Goal: Navigation & Orientation: Find specific page/section

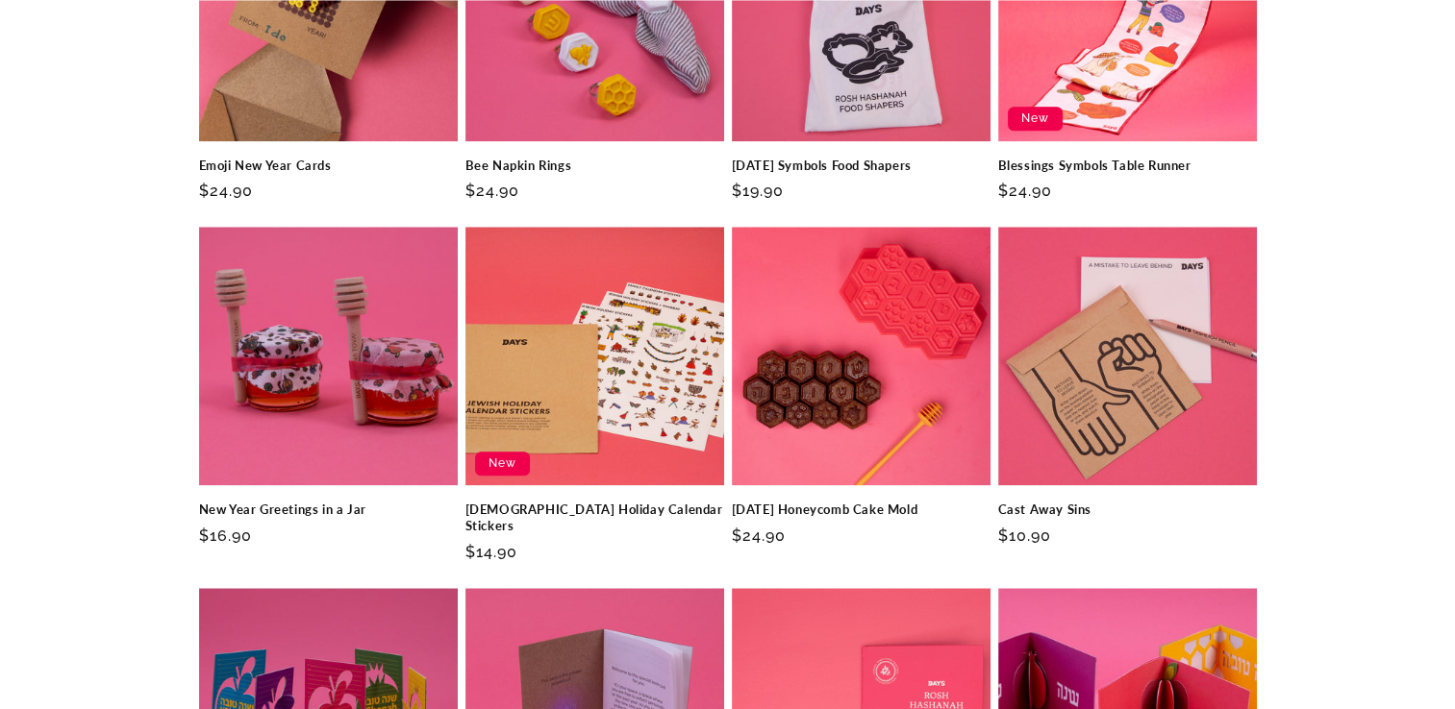
scroll to position [2180, 0]
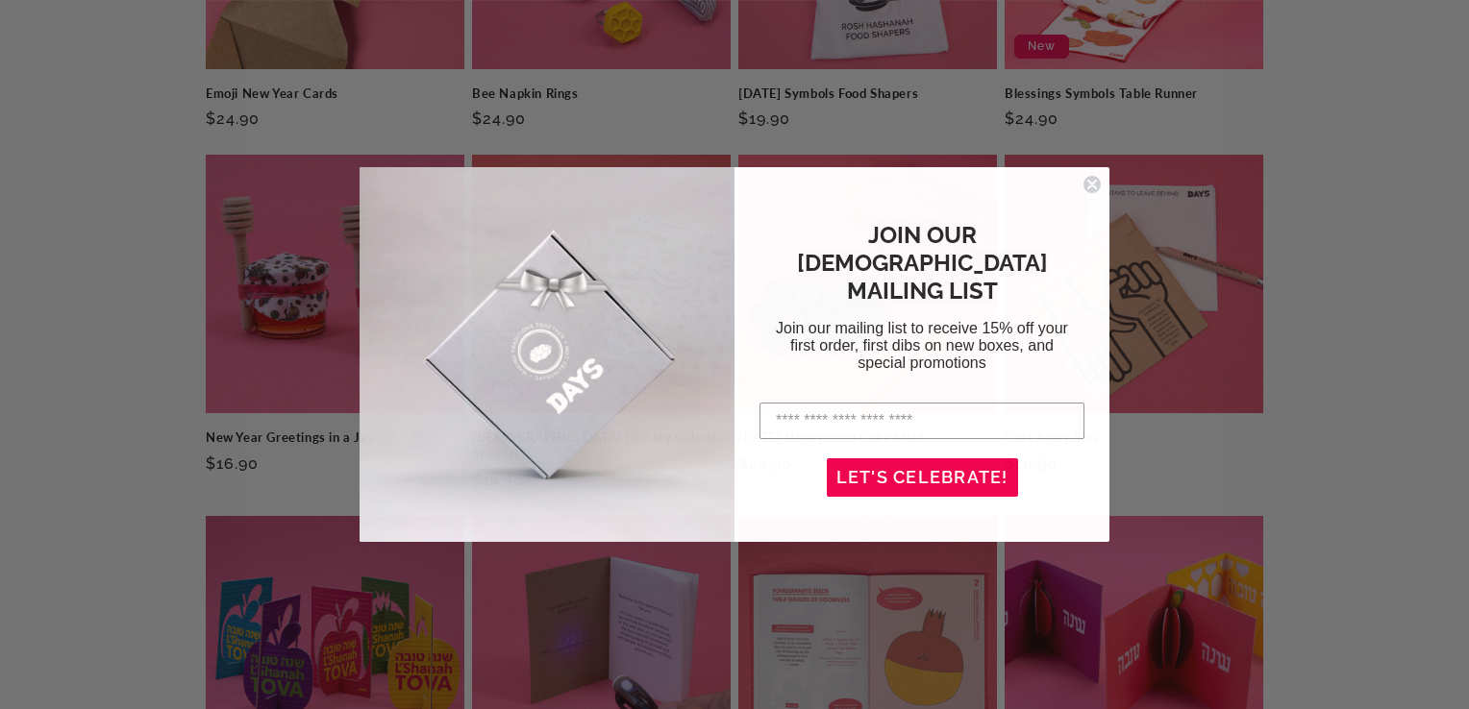
drag, startPoint x: 1092, startPoint y: 185, endPoint x: 1142, endPoint y: 194, distance: 50.9
click at [1092, 185] on icon "Close dialog" at bounding box center [1092, 185] width 8 height 8
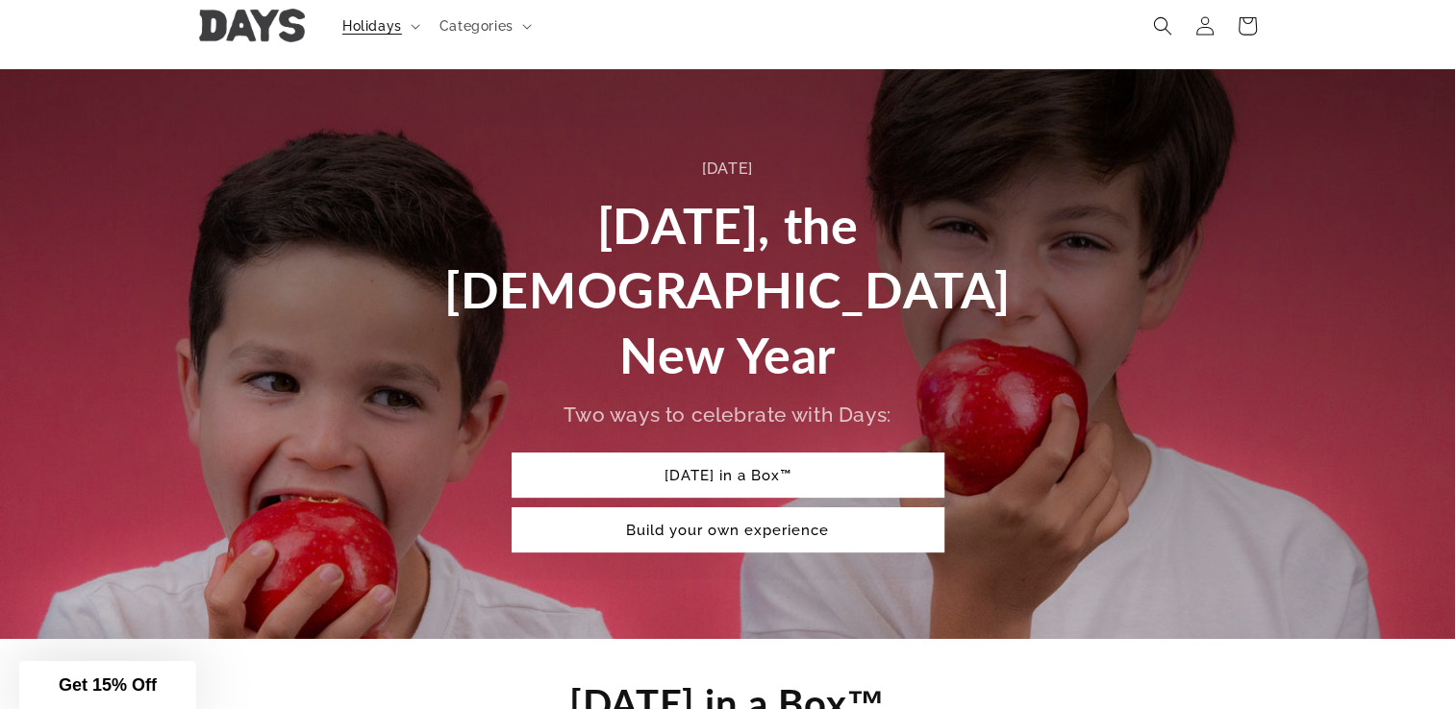
scroll to position [0, 0]
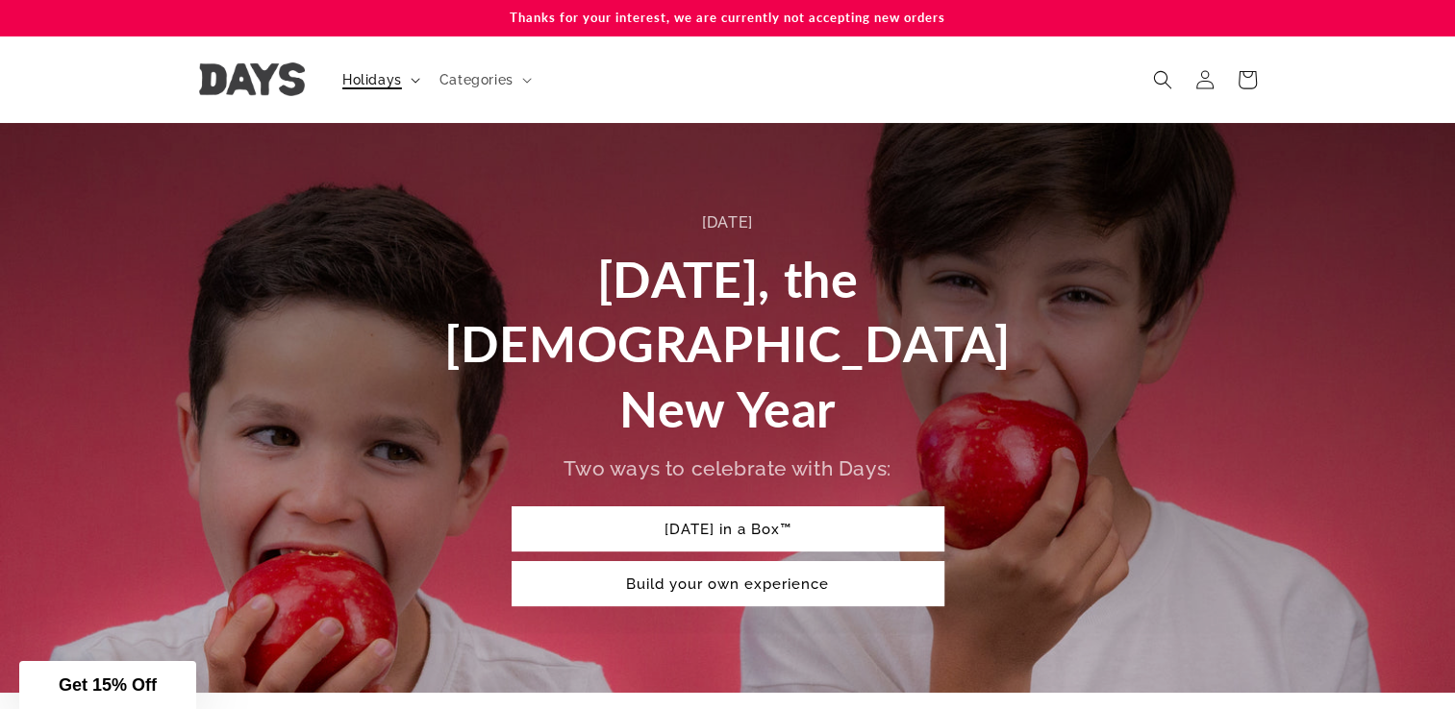
click at [393, 79] on span "Holidays" at bounding box center [372, 79] width 60 height 17
drag, startPoint x: 829, startPoint y: 532, endPoint x: 934, endPoint y: 525, distance: 106.0
click at [831, 561] on link "Build your own experience" at bounding box center [727, 583] width 433 height 45
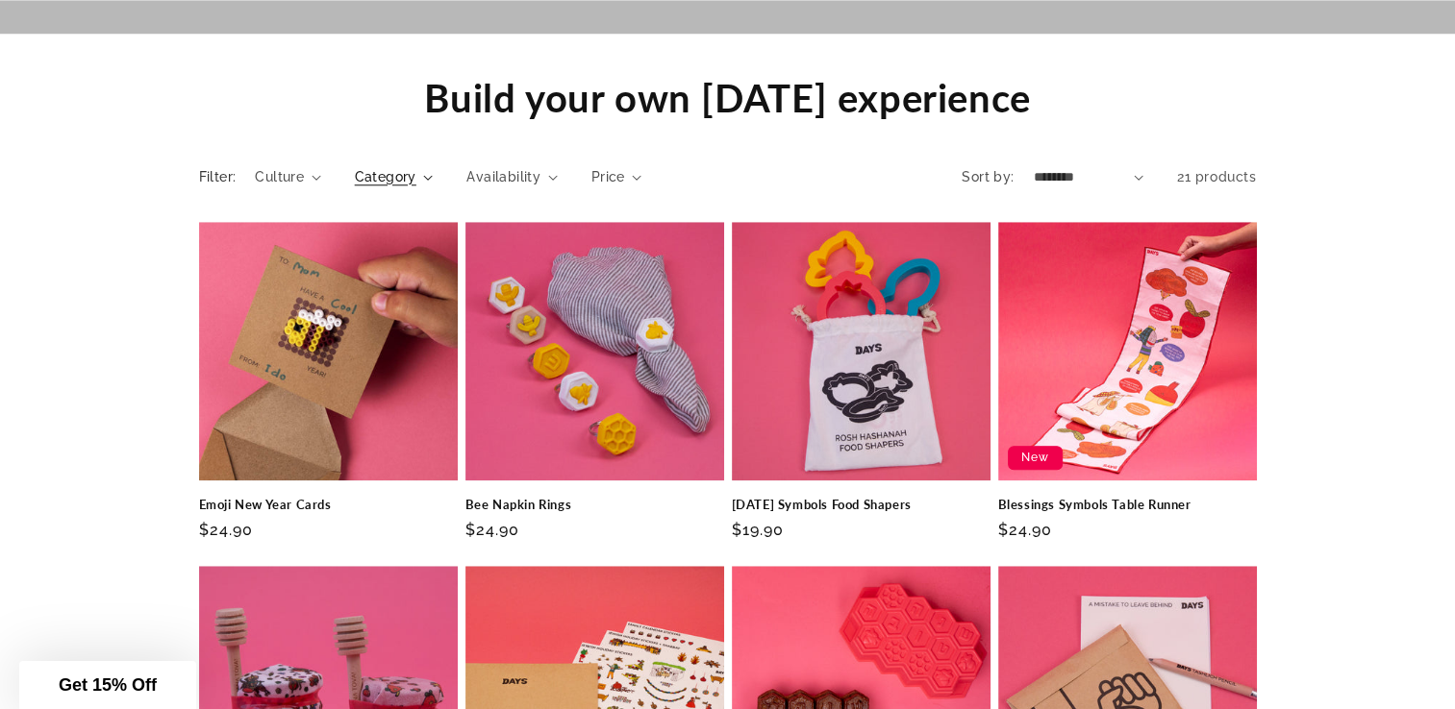
click at [411, 167] on span "Category" at bounding box center [386, 177] width 62 height 20
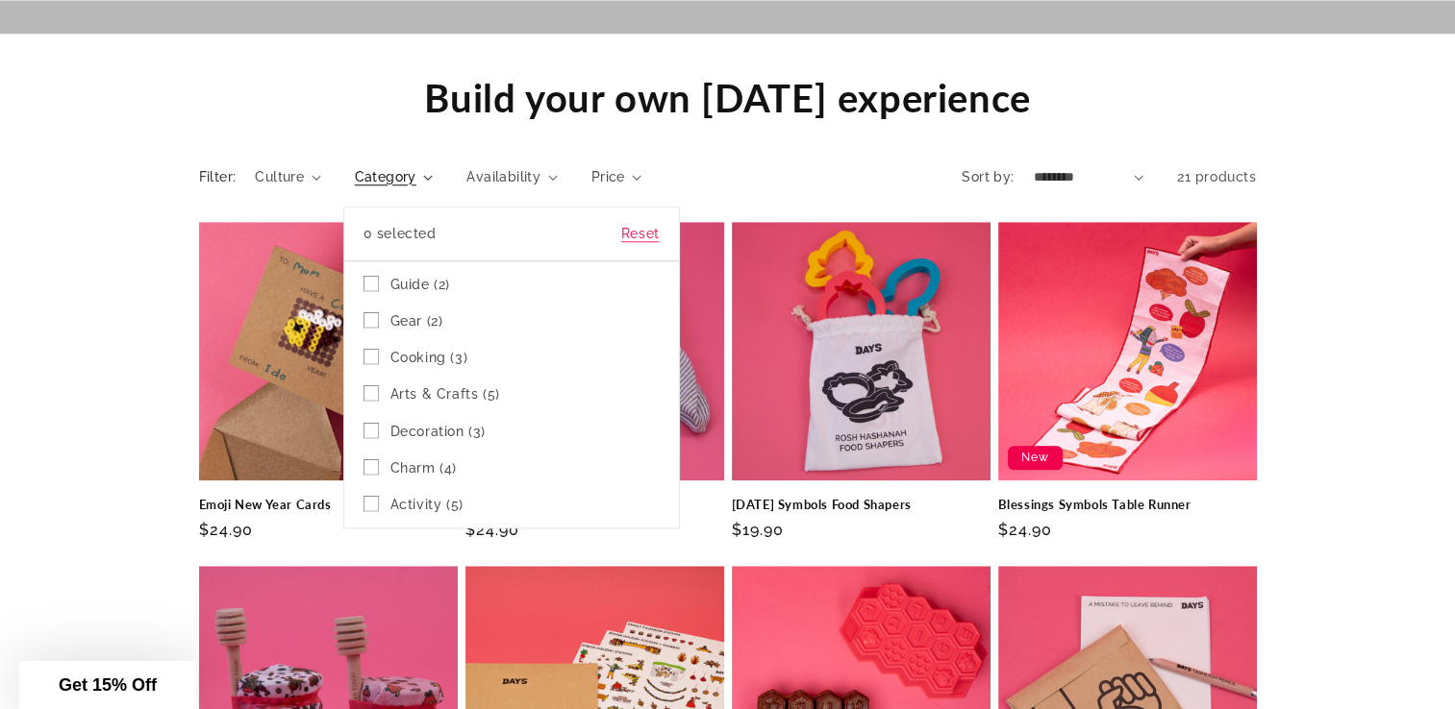
click at [355, 167] on summary "Category" at bounding box center [394, 177] width 79 height 20
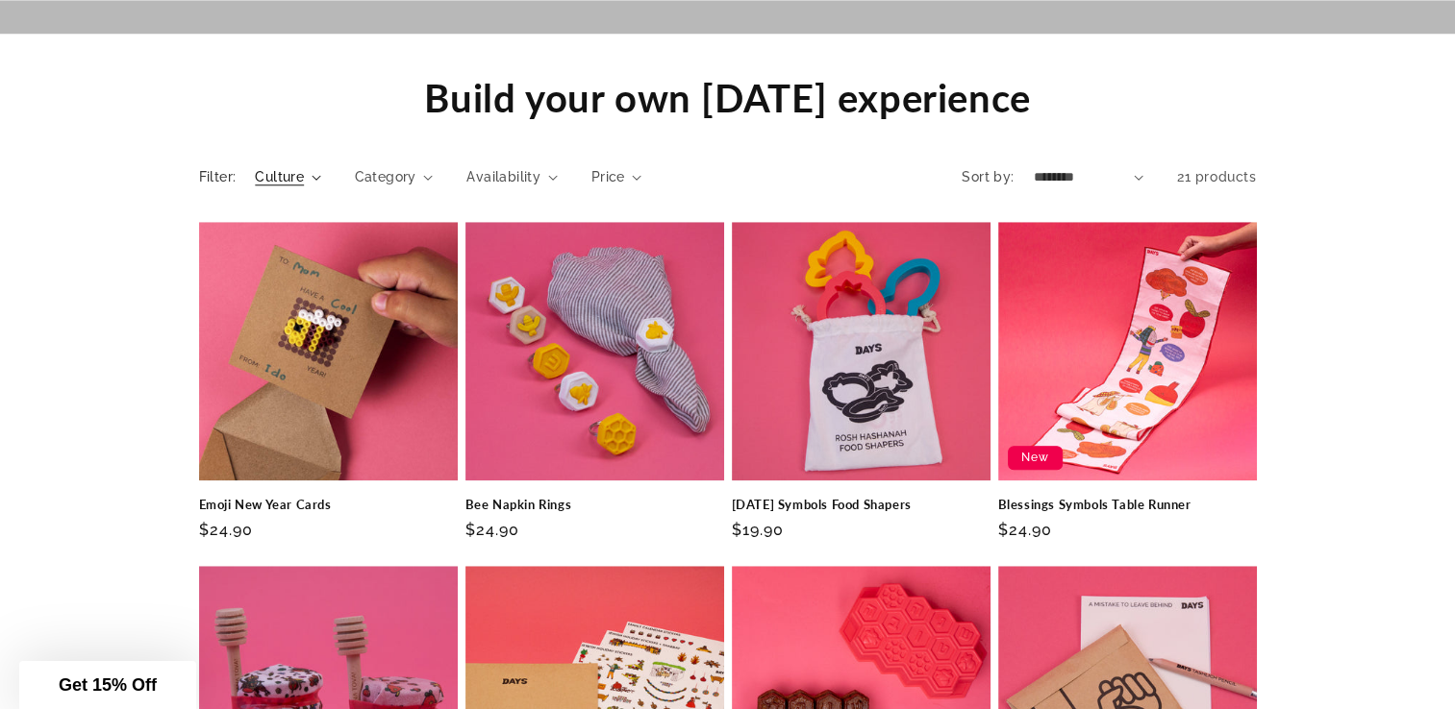
click at [309, 167] on summary "Culture" at bounding box center [287, 177] width 65 height 20
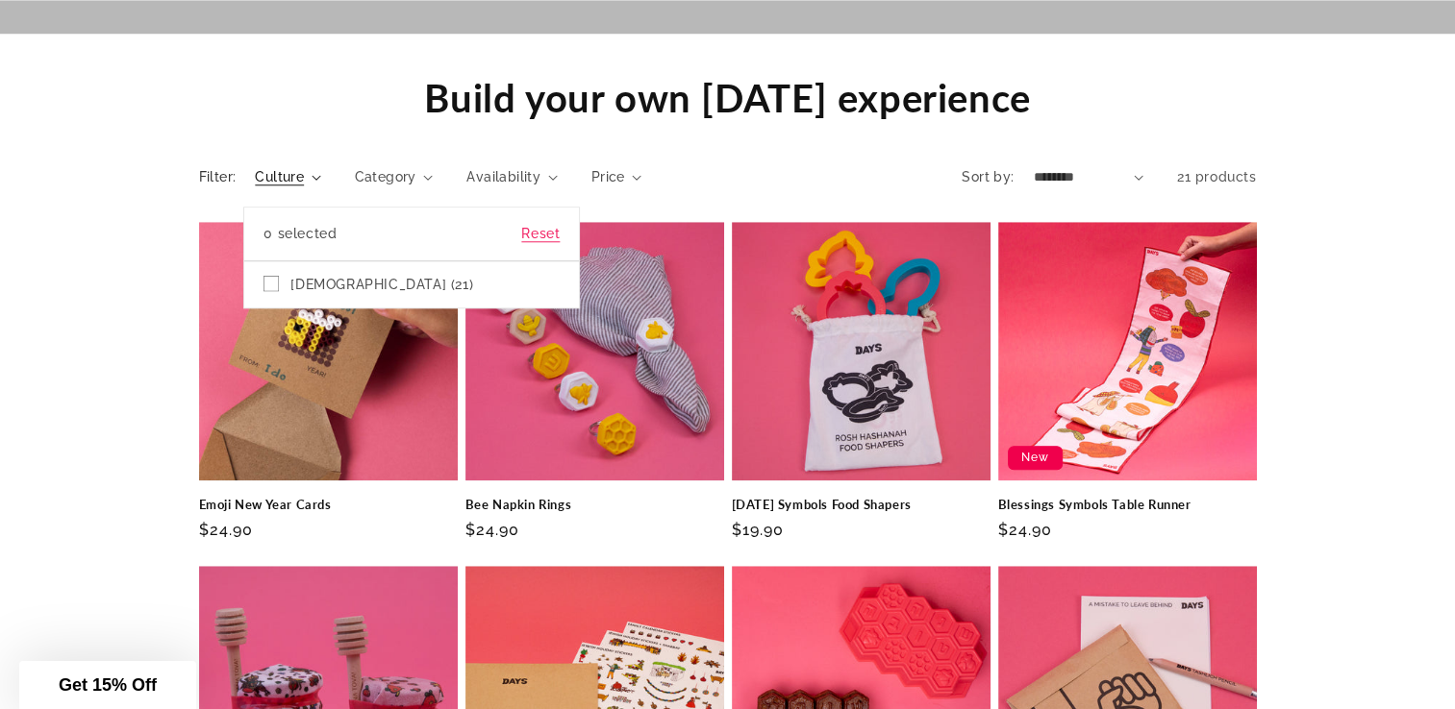
click at [315, 167] on summary "Culture" at bounding box center [287, 177] width 65 height 20
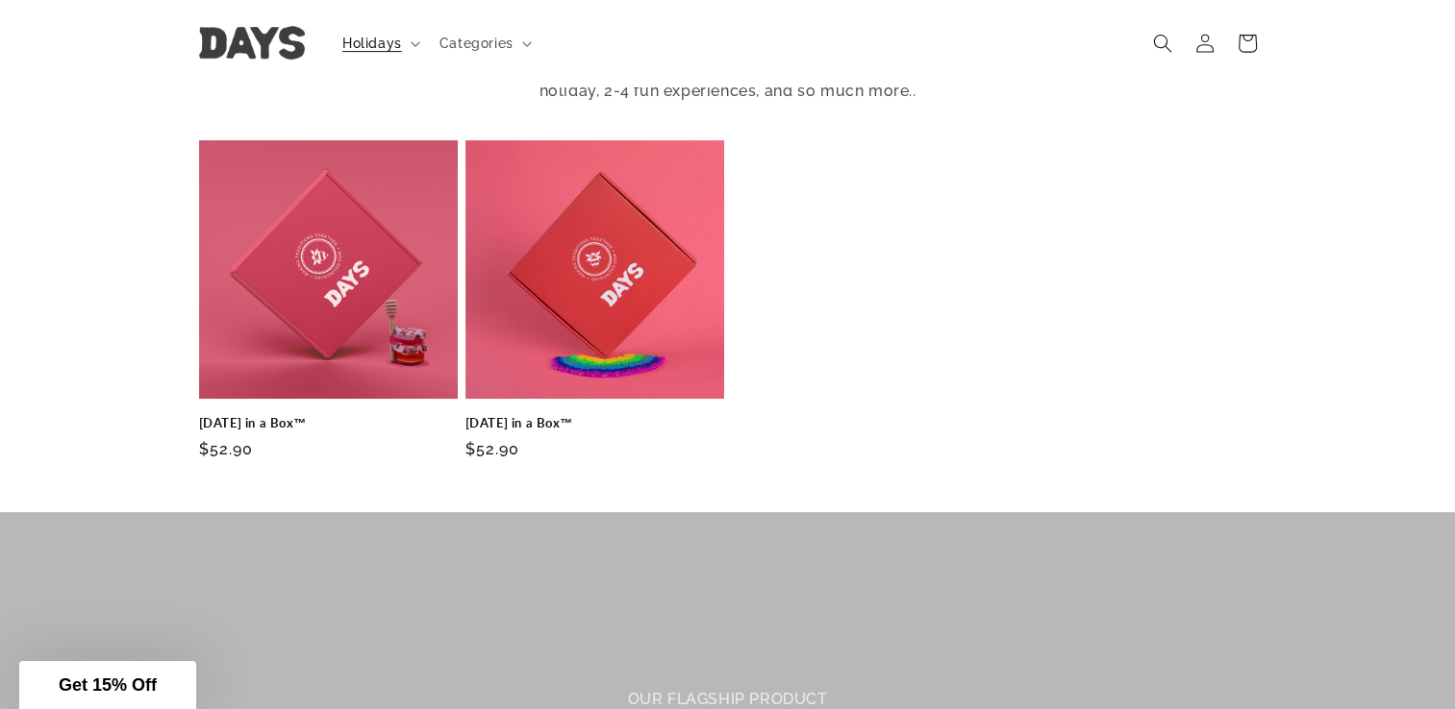
scroll to position [362, 0]
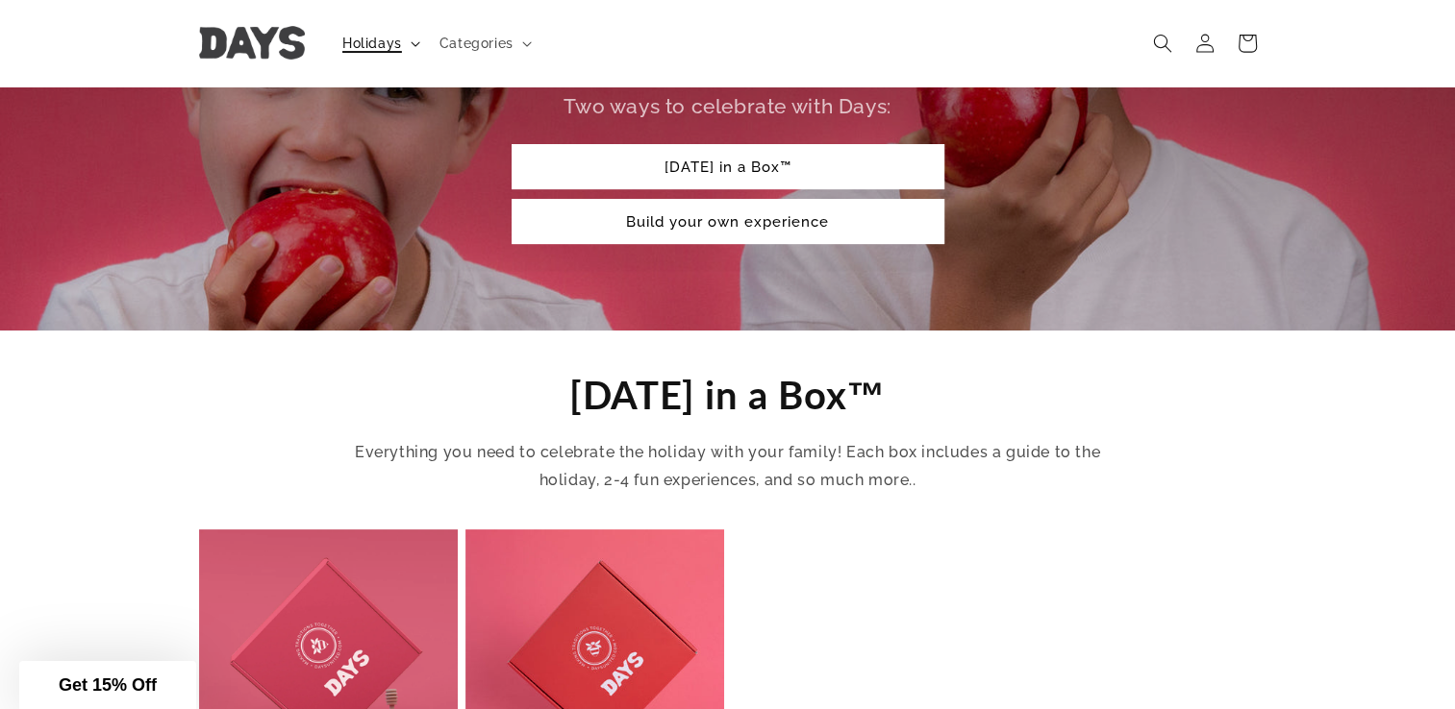
click at [375, 38] on span "Holidays" at bounding box center [372, 43] width 60 height 17
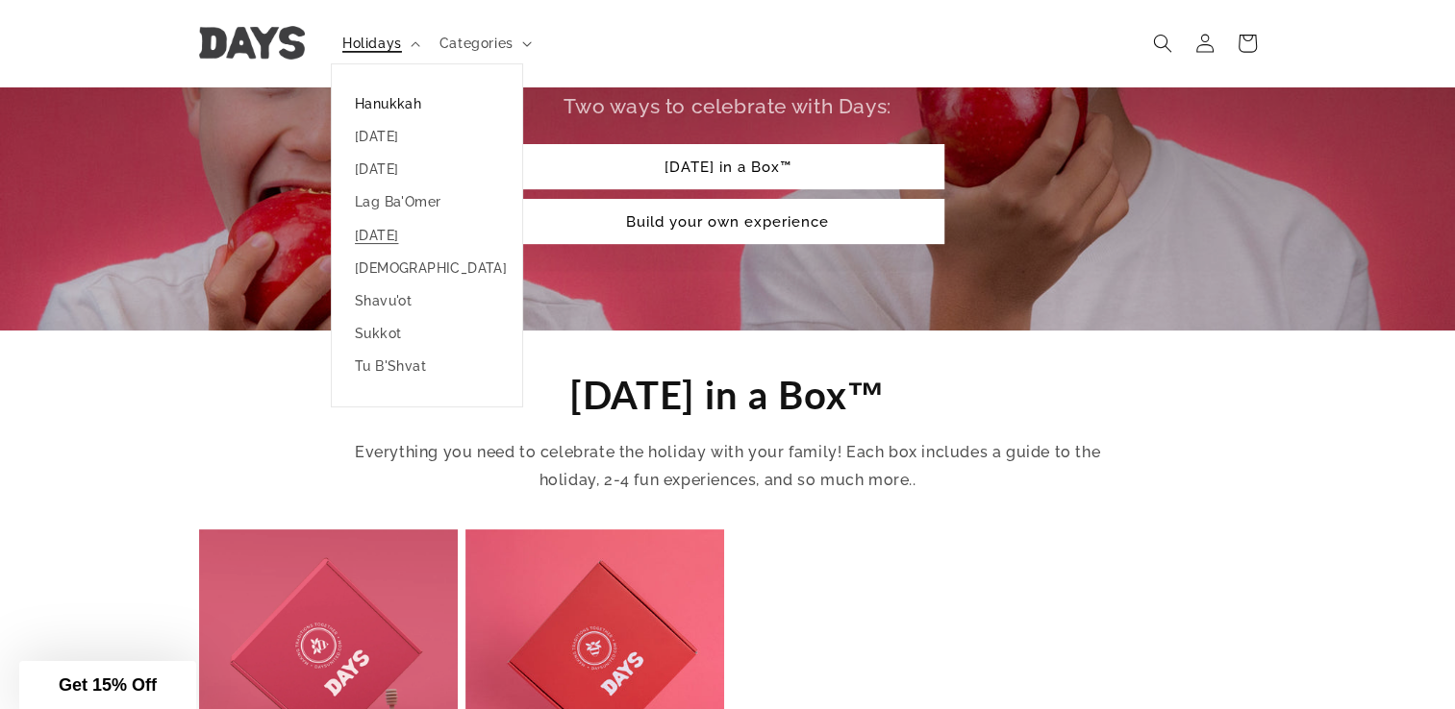
click at [421, 102] on link "Hanukkah" at bounding box center [427, 103] width 190 height 33
